Goal: Navigation & Orientation: Find specific page/section

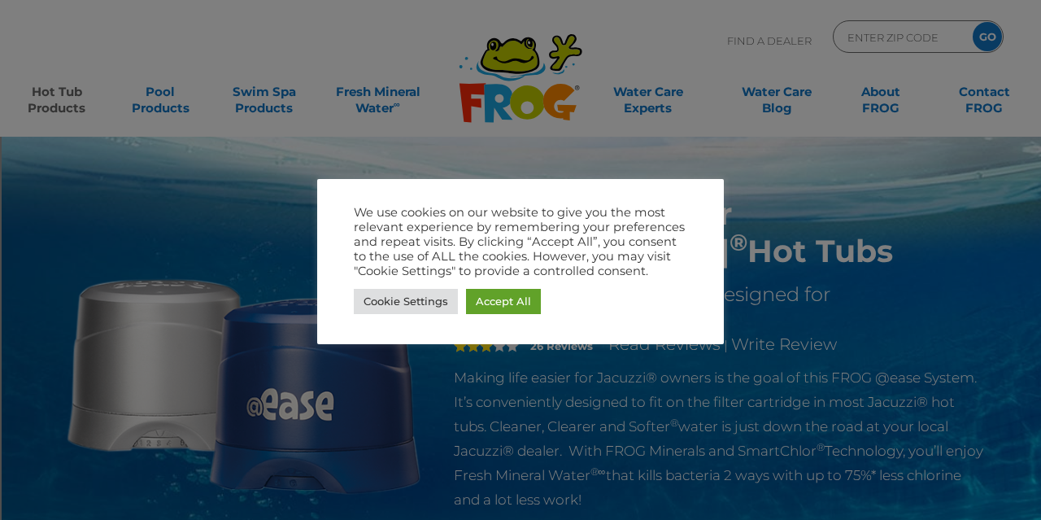
click at [501, 301] on link "Accept All" at bounding box center [503, 301] width 75 height 25
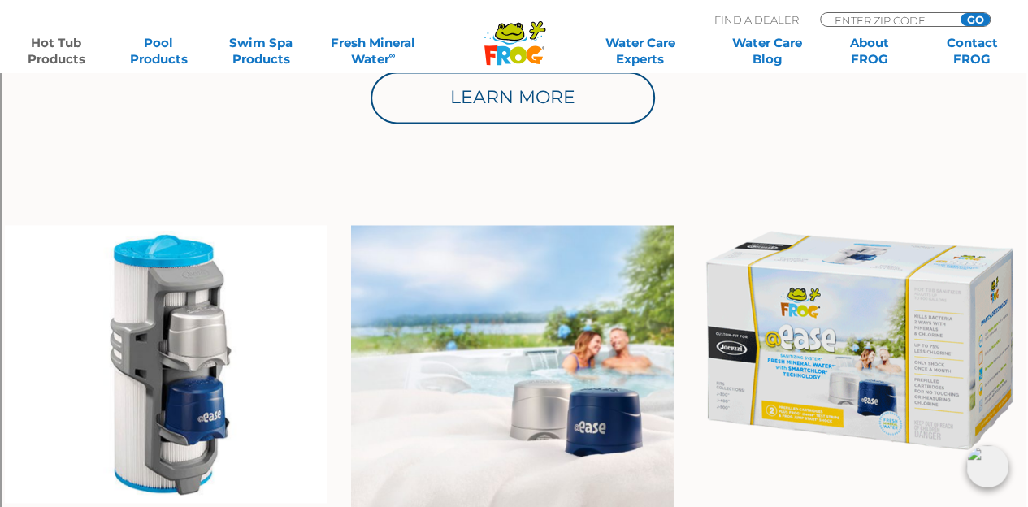
scroll to position [1098, 2]
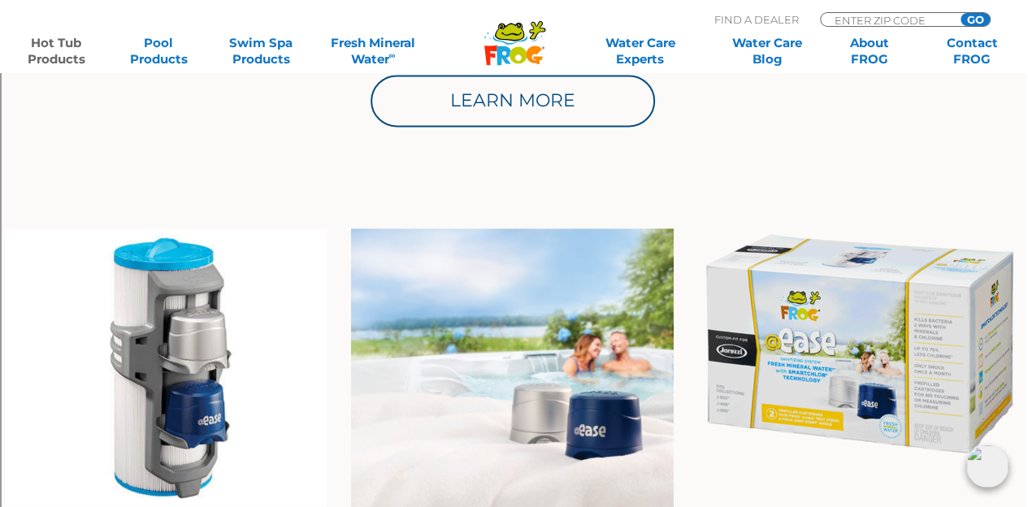
click at [878, 354] on img at bounding box center [859, 343] width 323 height 231
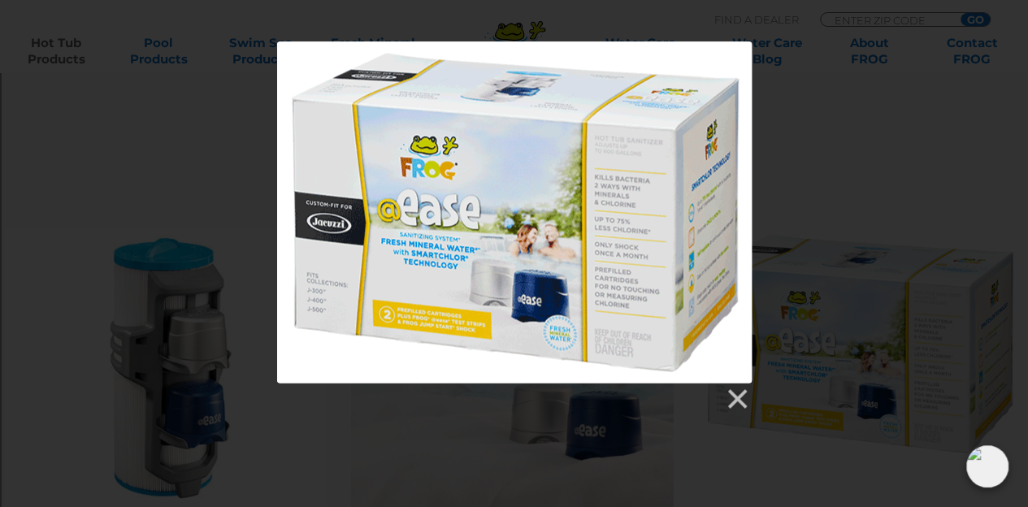
click at [759, 398] on div at bounding box center [515, 226] width 1028 height 370
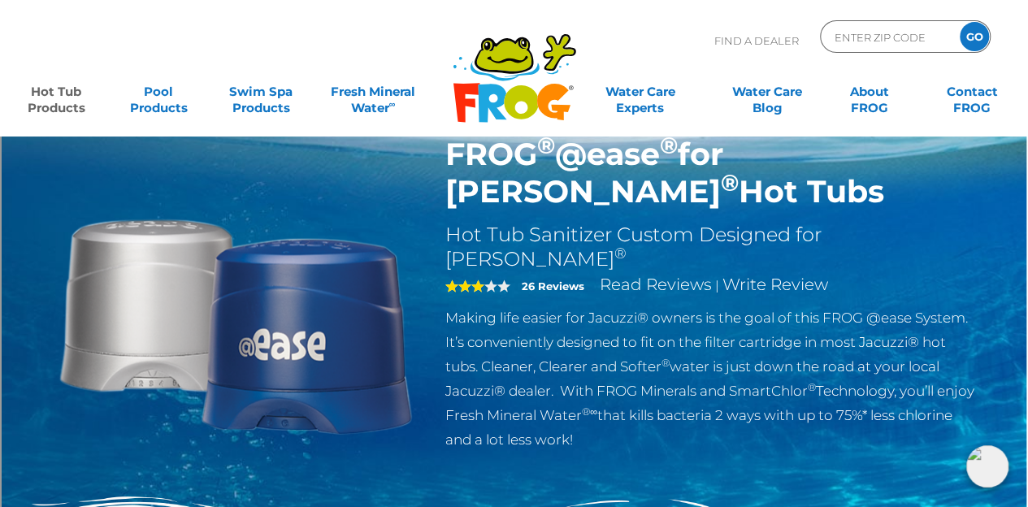
scroll to position [16, 2]
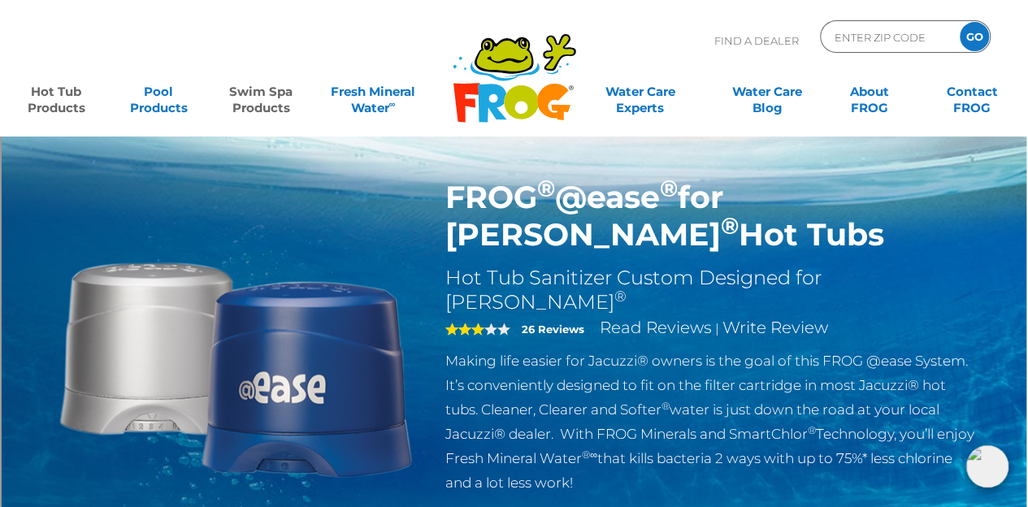
click at [246, 108] on link "Swim Spa Products" at bounding box center [261, 92] width 80 height 33
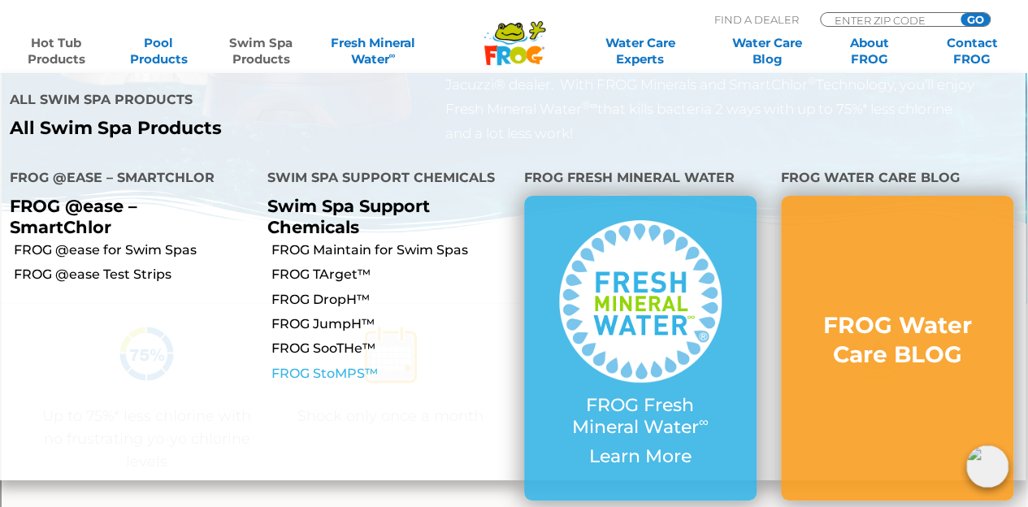
scroll to position [365, 2]
click at [159, 241] on link "FROG @ease for Swim Spas" at bounding box center [134, 250] width 241 height 18
